Goal: Find specific page/section: Find specific page/section

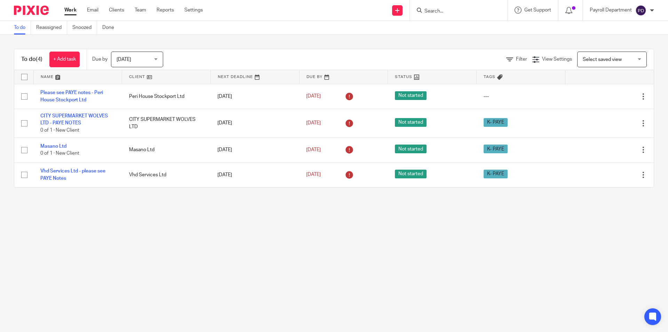
click at [422, 13] on icon at bounding box center [419, 10] width 5 height 5
click at [441, 13] on input "Search" at bounding box center [455, 11] width 63 height 6
type input "voysak"
click button "submit" at bounding box center [0, 0] width 0 height 0
click at [441, 32] on link at bounding box center [489, 30] width 132 height 16
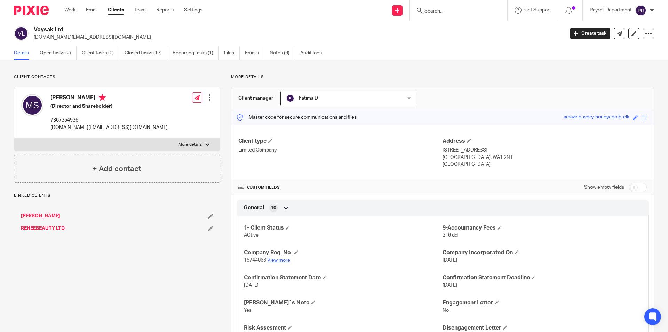
click at [272, 259] on link "View more" at bounding box center [278, 260] width 23 height 5
